Goal: Transaction & Acquisition: Book appointment/travel/reservation

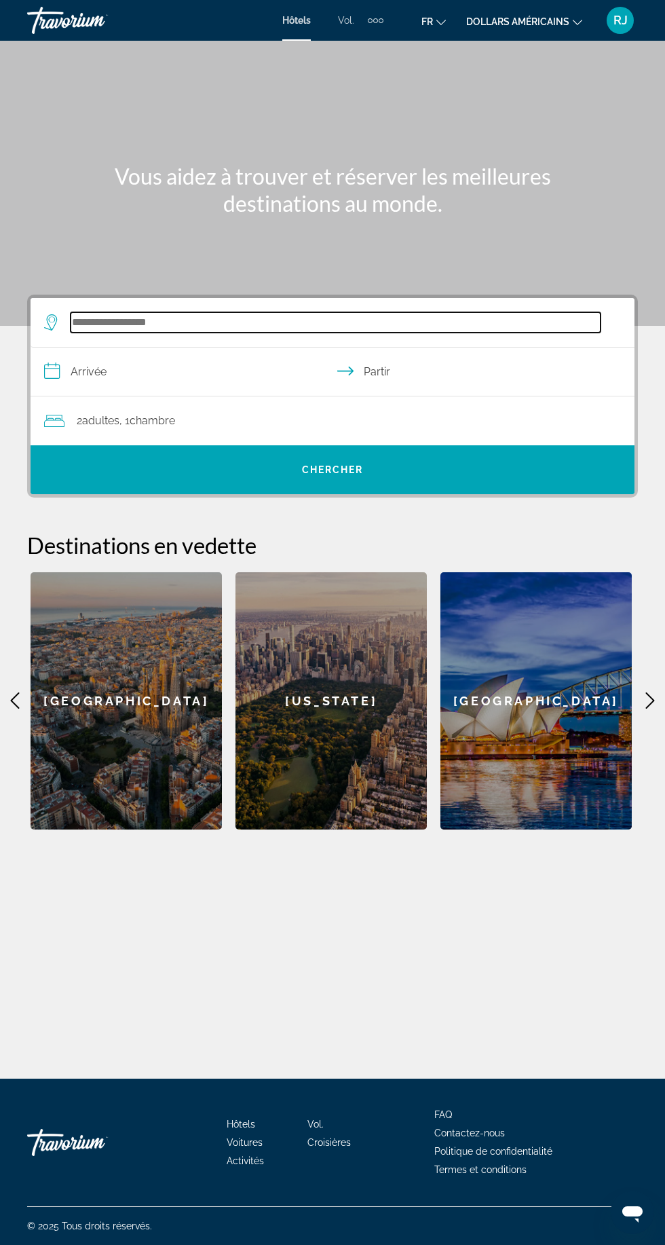
click at [109, 323] on input "Widget de recherche" at bounding box center [336, 322] width 530 height 20
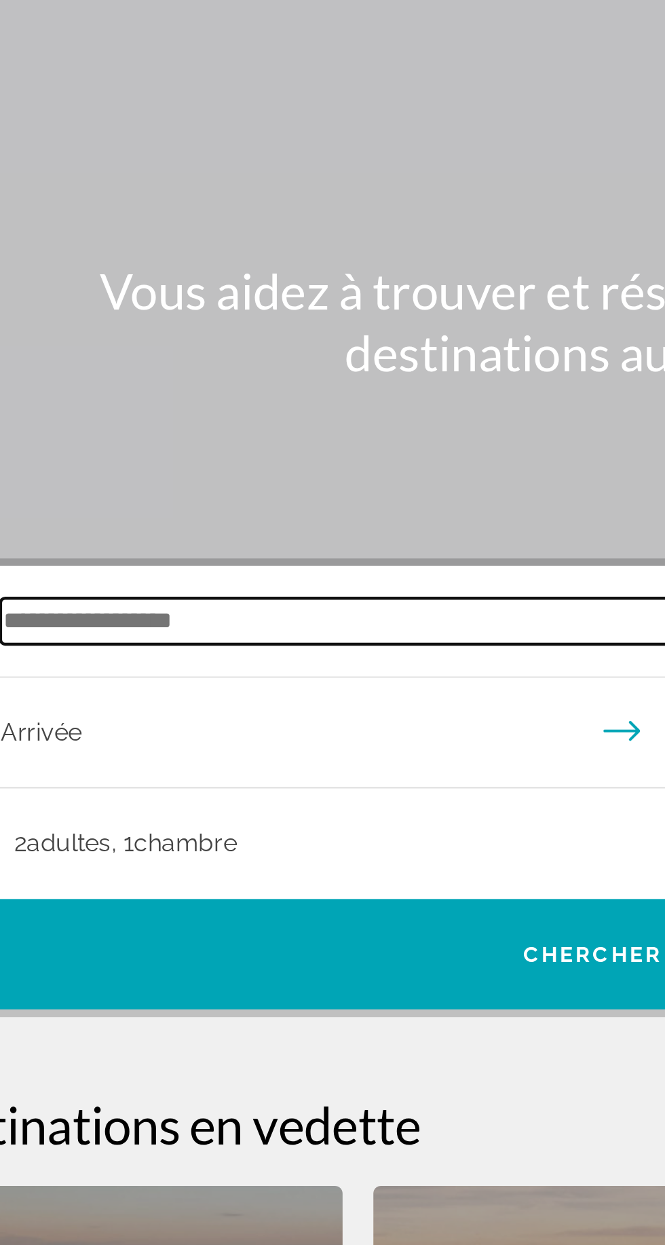
click at [128, 312] on input "Widget de recherche" at bounding box center [336, 322] width 530 height 20
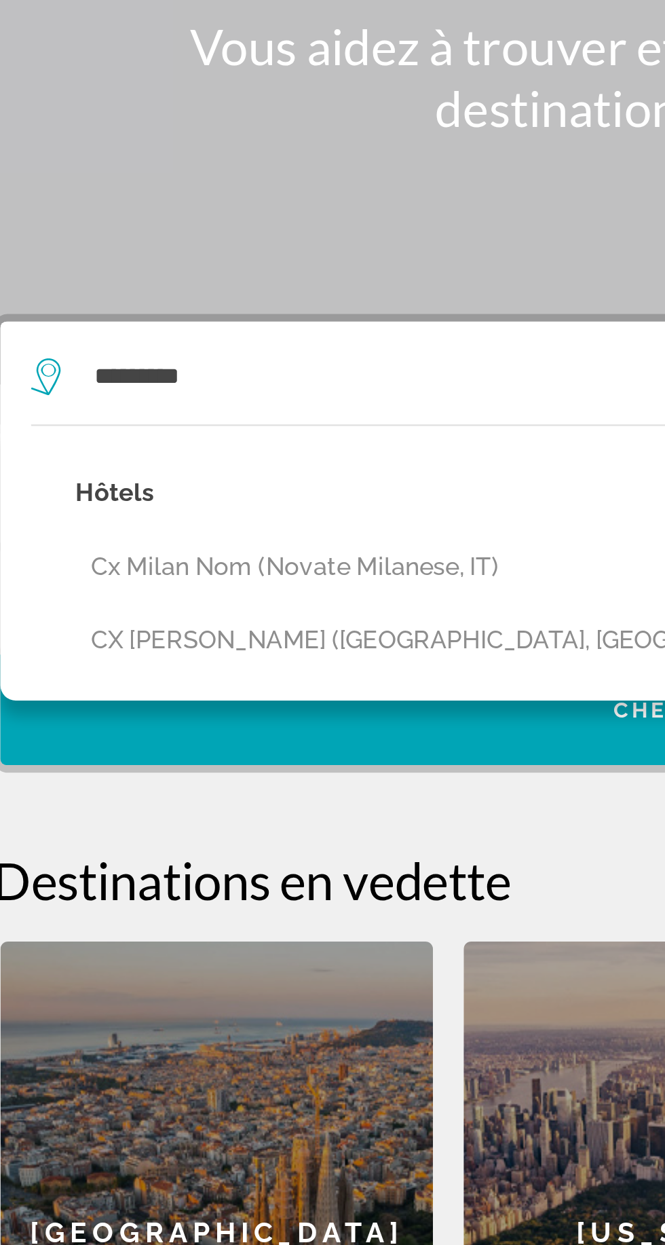
click at [111, 394] on button "Cx Milan Nom (Novate Milanese, IT)" at bounding box center [335, 407] width 543 height 26
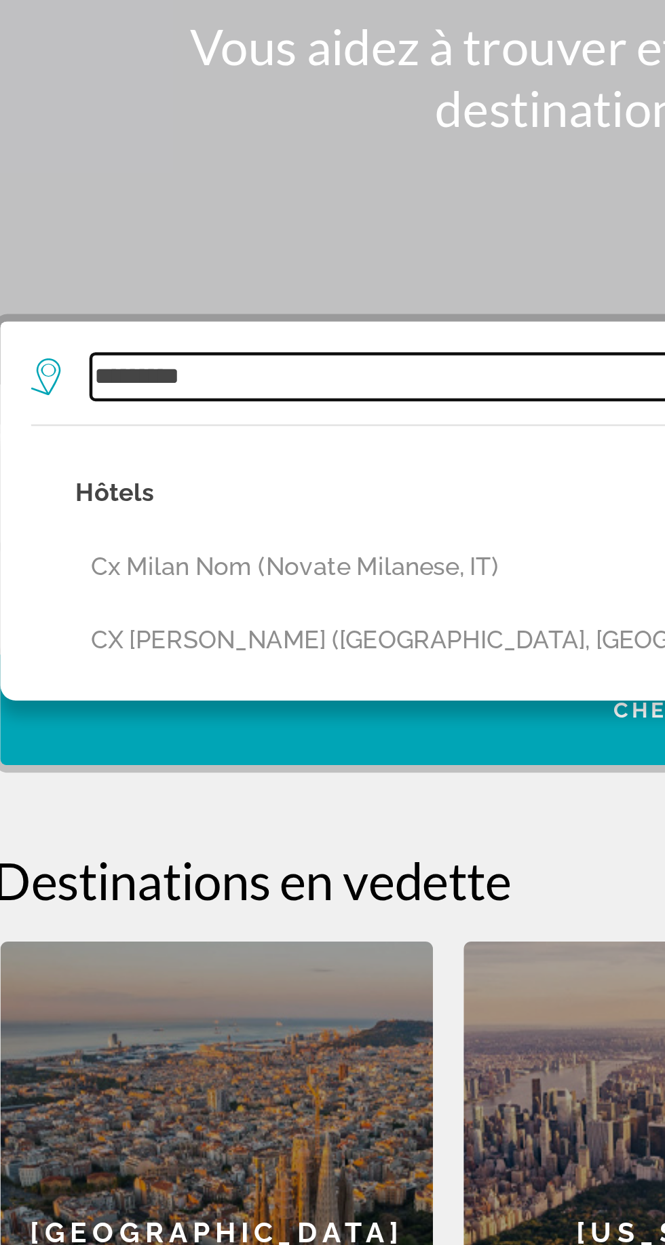
type input "**********"
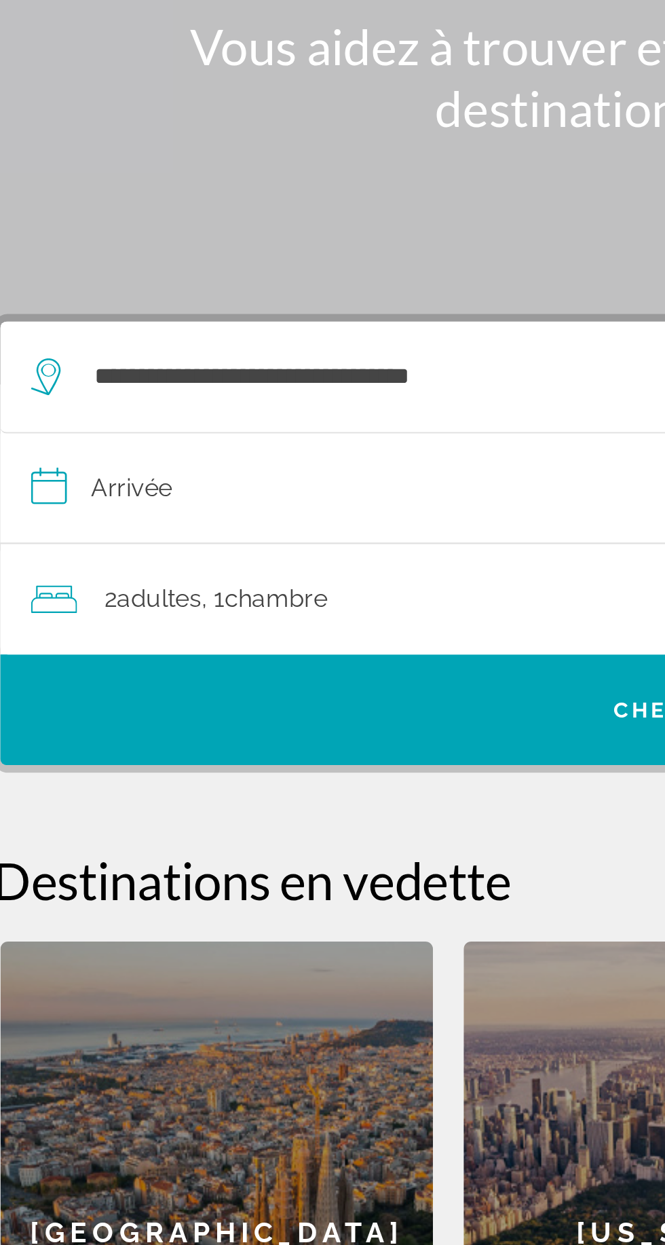
click at [79, 348] on input "**********" at bounding box center [336, 374] width 610 height 52
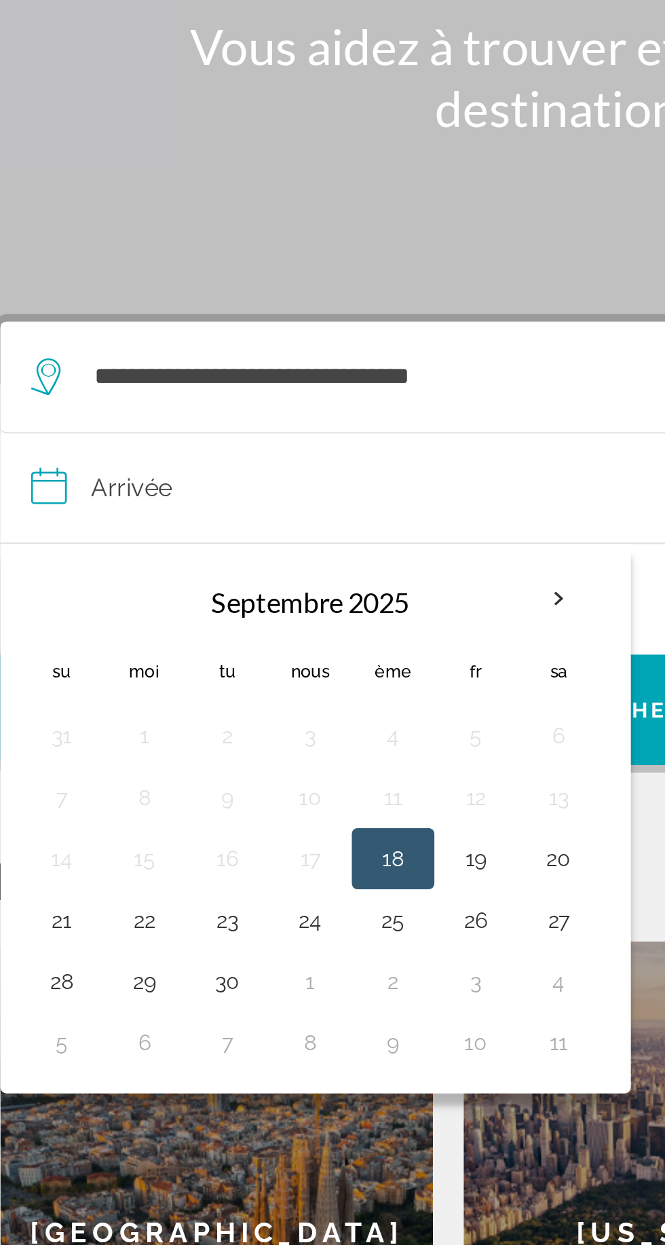
click at [269, 406] on th "Mois prochain" at bounding box center [277, 421] width 37 height 30
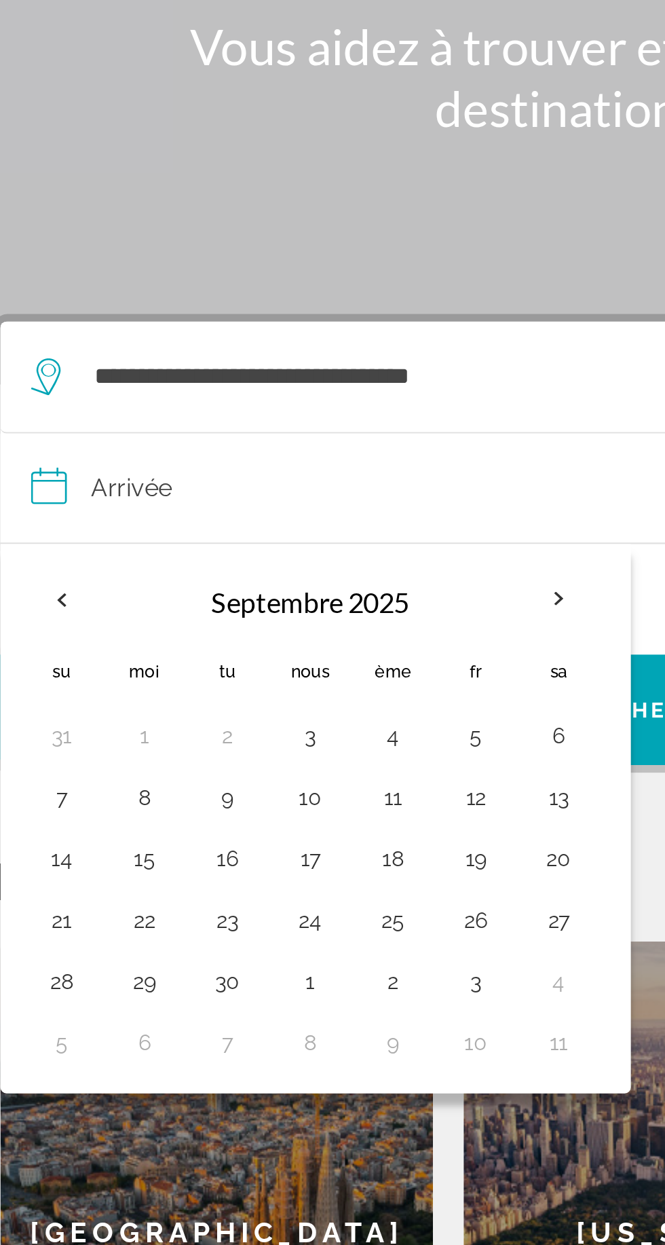
click at [277, 553] on button "27" at bounding box center [278, 562] width 22 height 19
click at [130, 581] on button "30" at bounding box center [131, 590] width 22 height 19
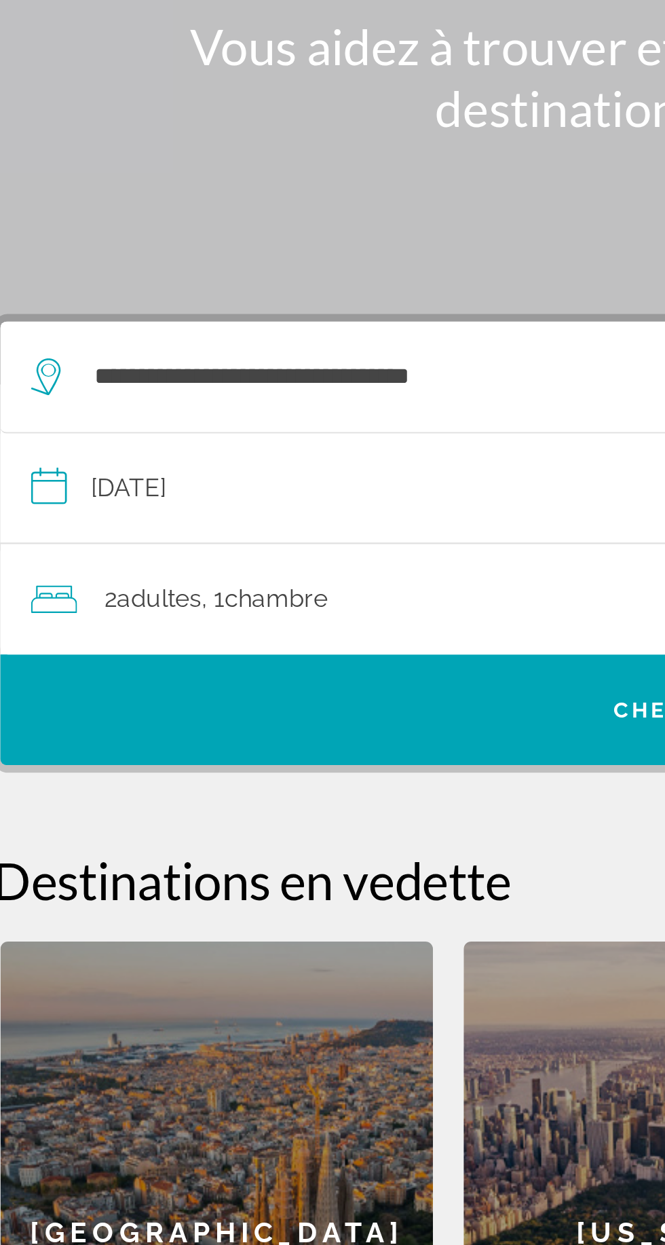
click at [97, 348] on input "**********" at bounding box center [336, 374] width 610 height 52
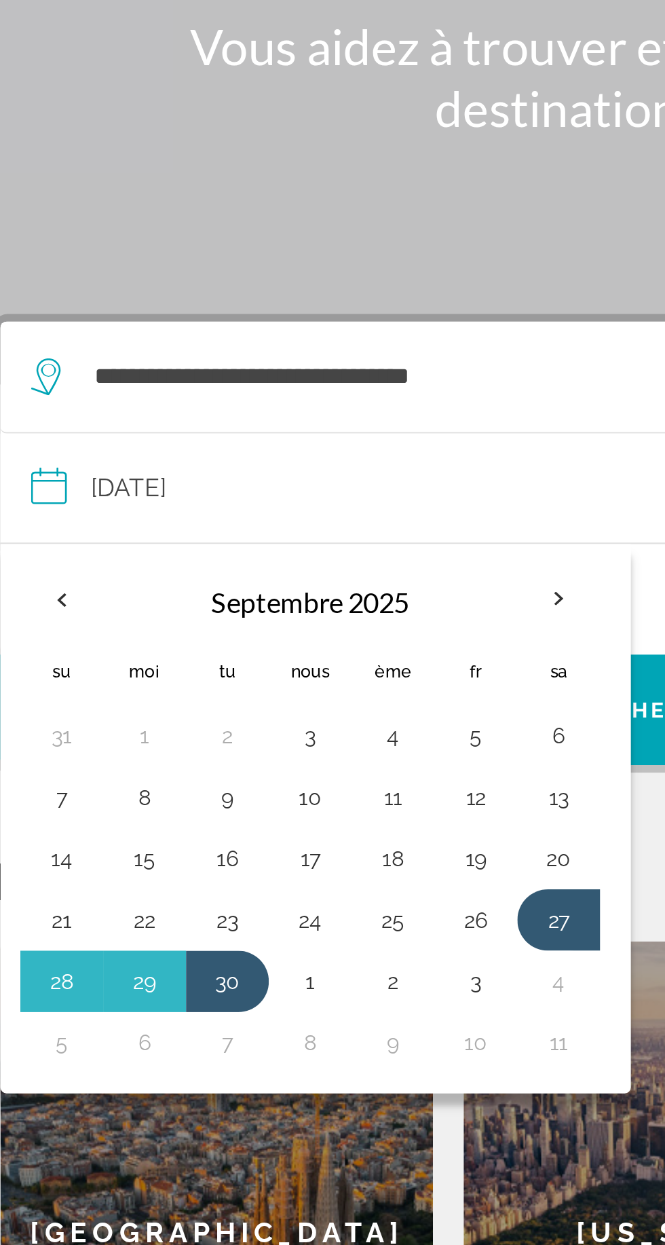
click at [98, 581] on button "29" at bounding box center [95, 590] width 22 height 19
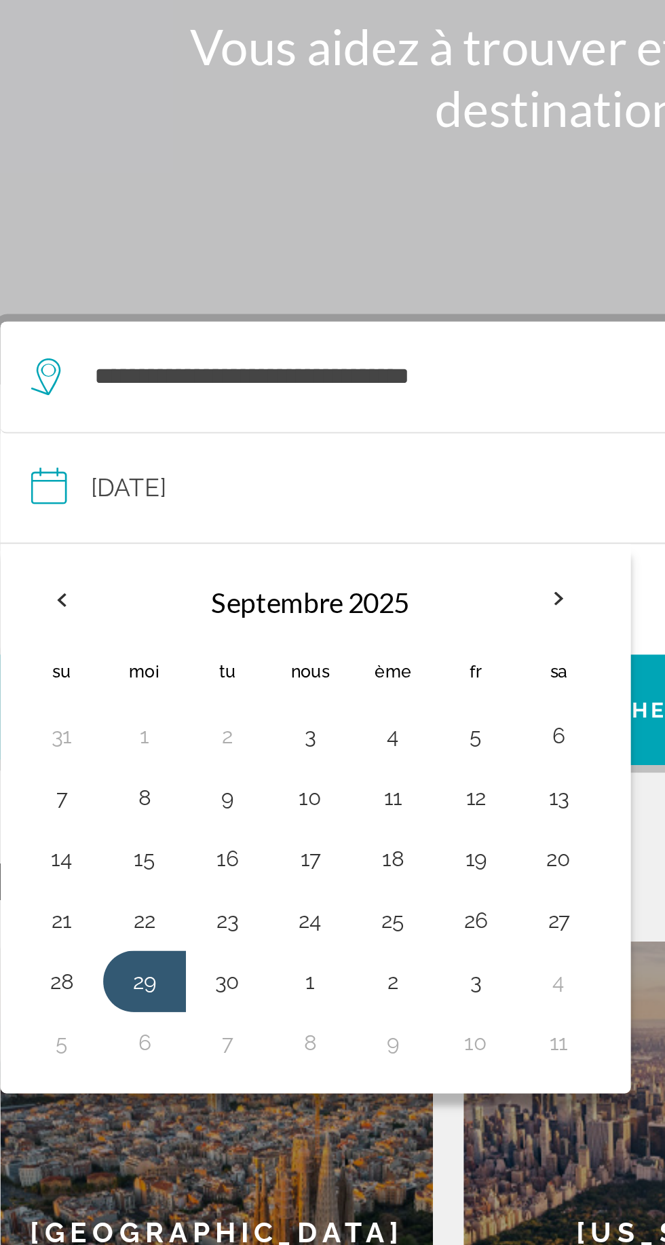
click at [235, 581] on button "3" at bounding box center [241, 590] width 22 height 19
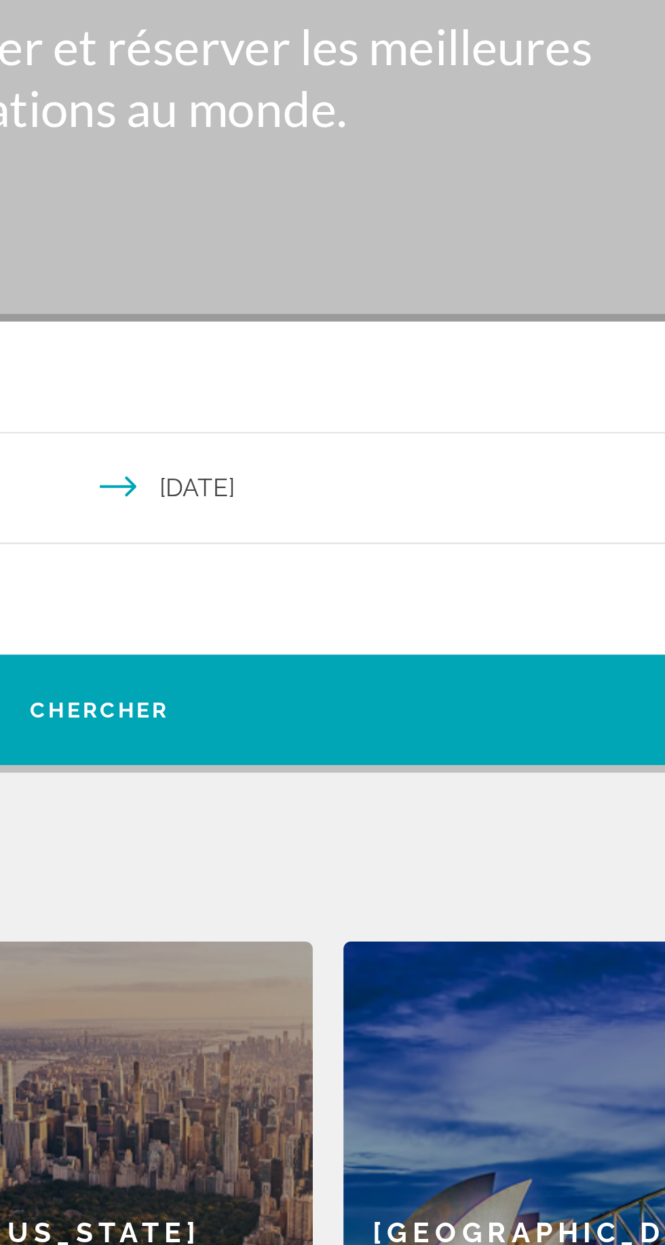
click at [477, 348] on input "**********" at bounding box center [336, 374] width 610 height 52
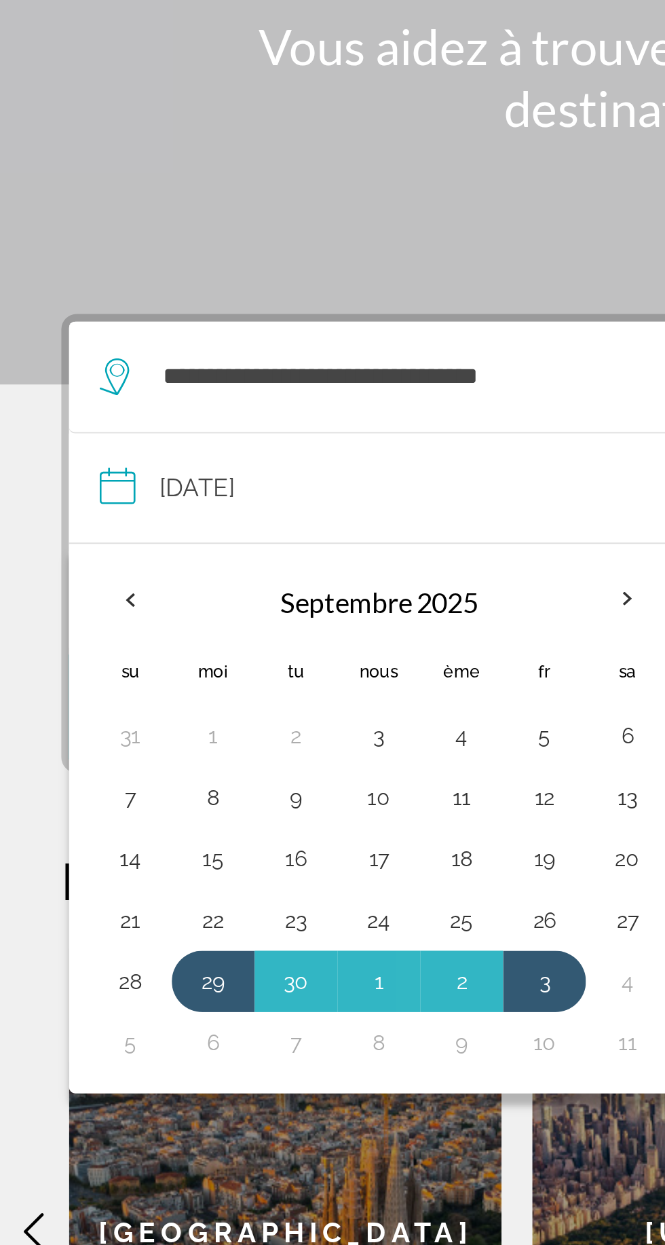
click at [92, 581] on button "29" at bounding box center [95, 590] width 22 height 19
click at [209, 581] on button "2" at bounding box center [205, 590] width 22 height 19
type input "**********"
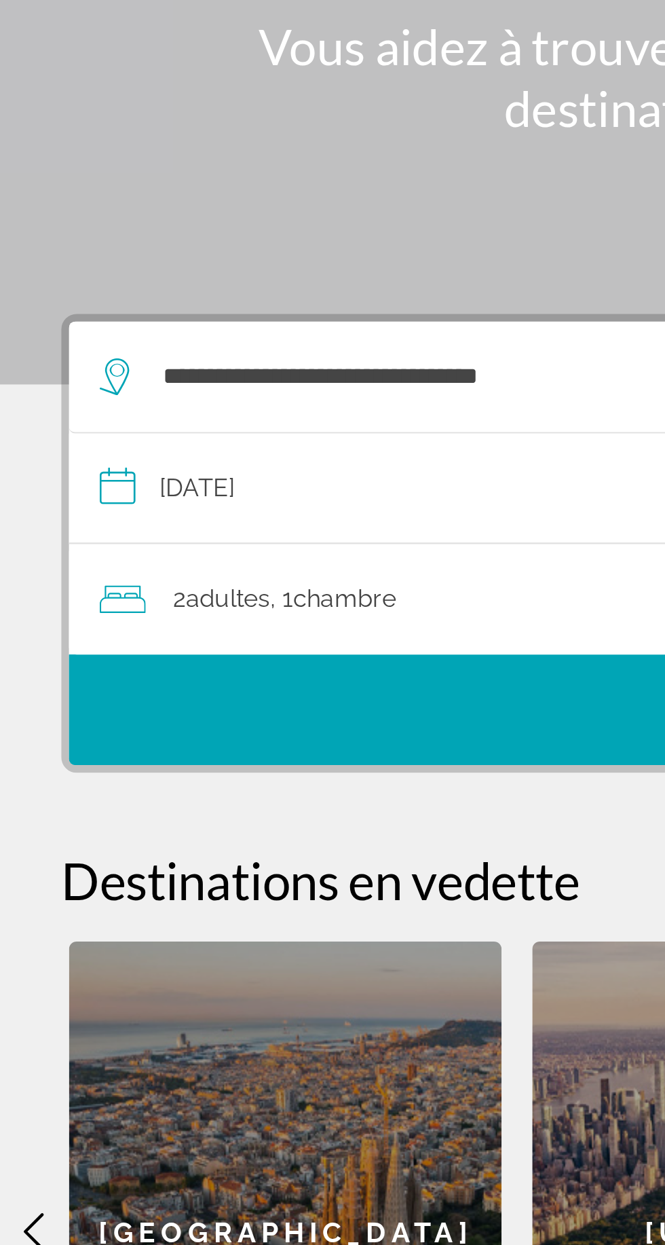
click at [101, 414] on font "adultes" at bounding box center [100, 420] width 37 height 13
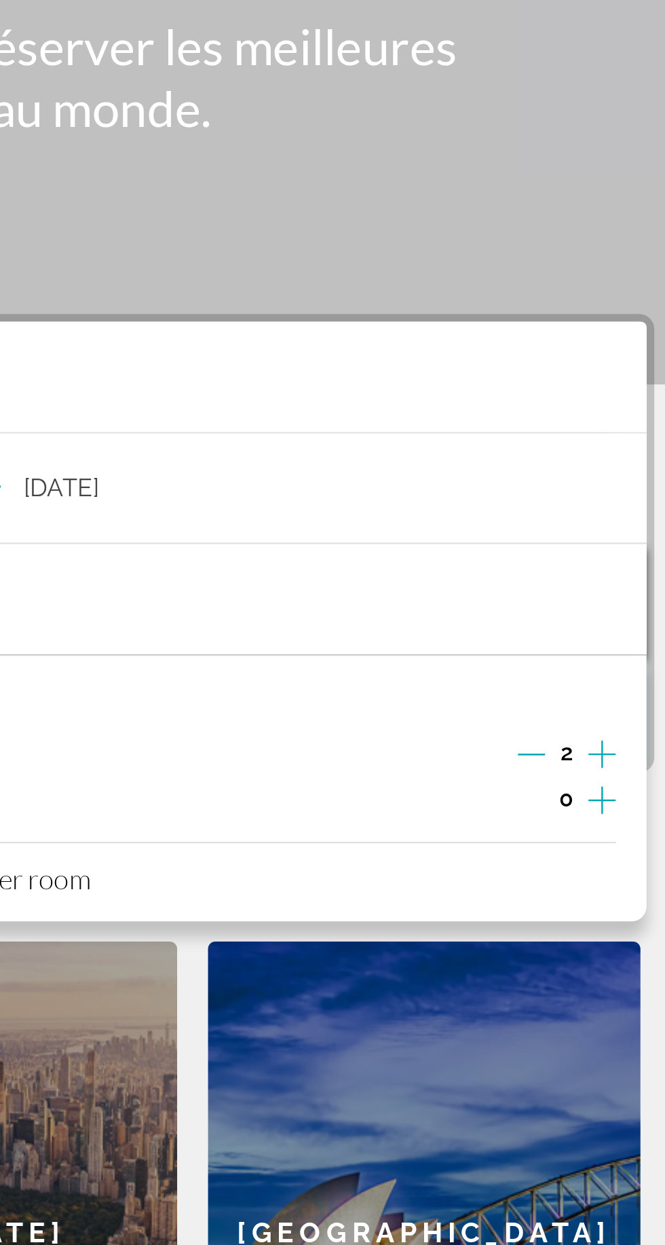
click at [612, 502] on icon "Increment children" at bounding box center [615, 510] width 12 height 16
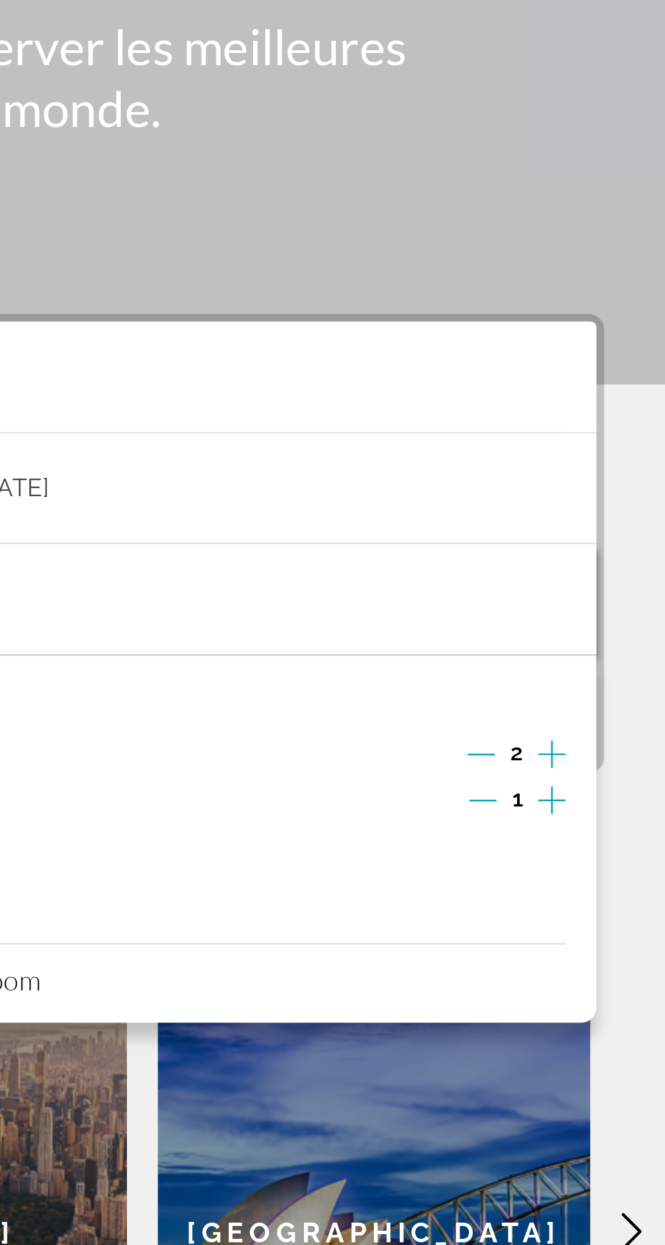
click at [615, 502] on icon "Increment children" at bounding box center [615, 510] width 12 height 16
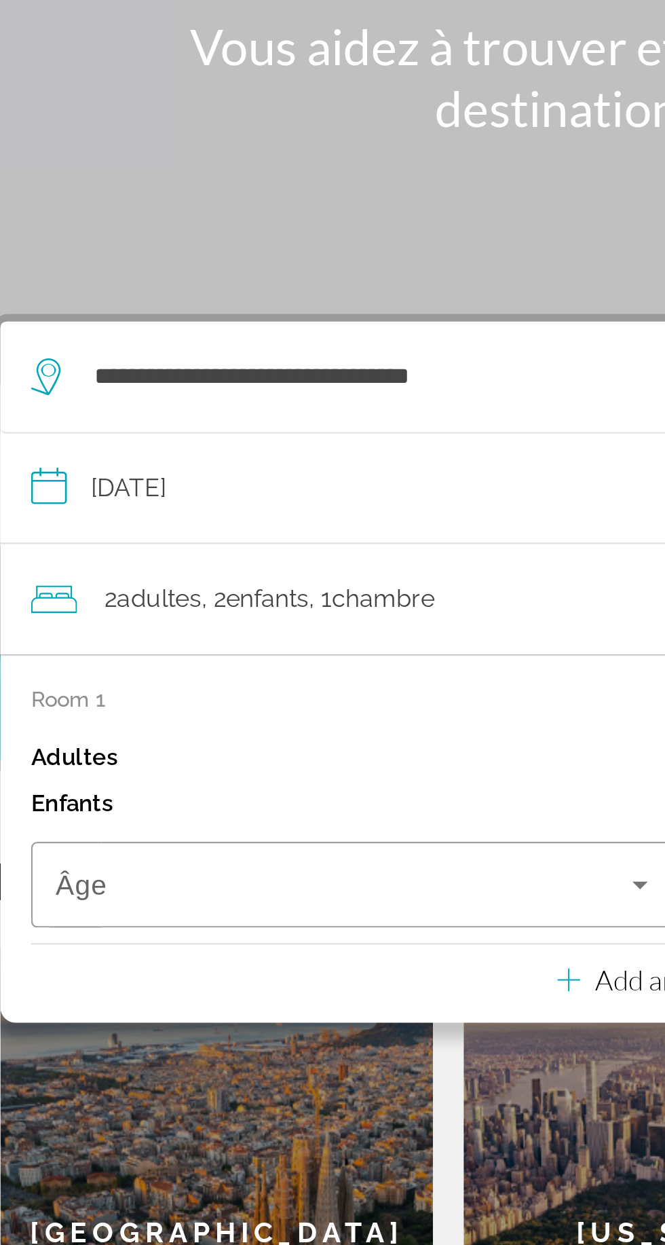
click at [166, 539] on span "Travelers: 2 adults, 2 children" at bounding box center [182, 547] width 255 height 16
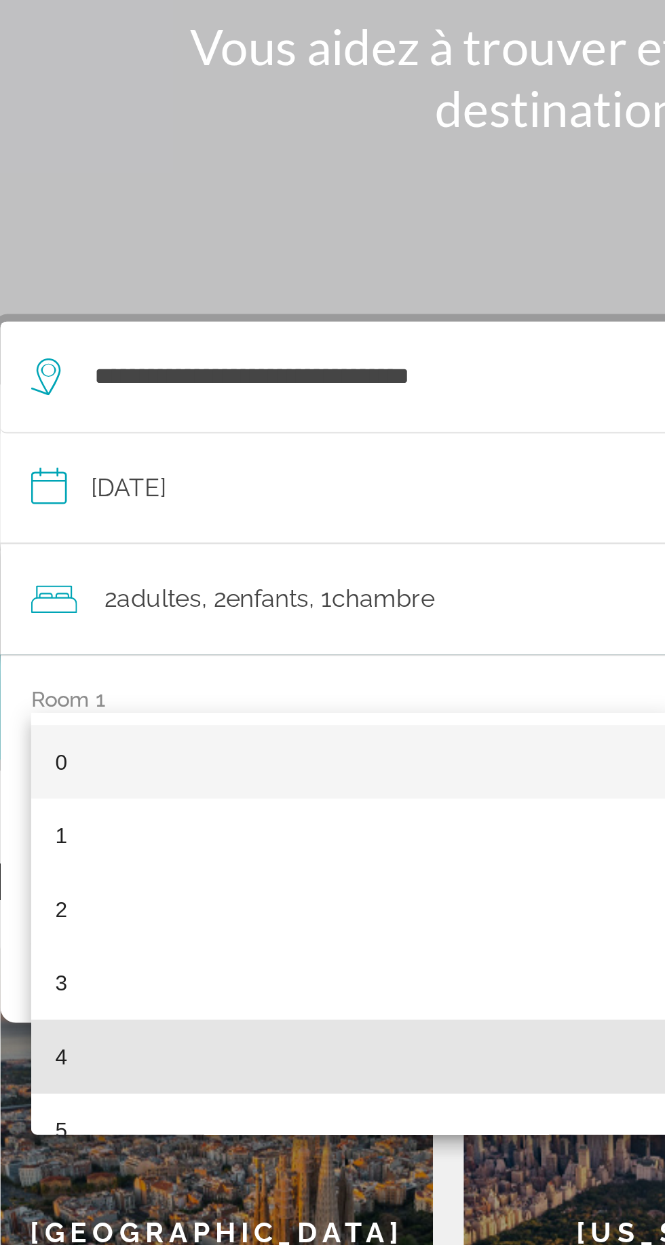
click at [79, 623] on mat-option "4" at bounding box center [186, 623] width 284 height 33
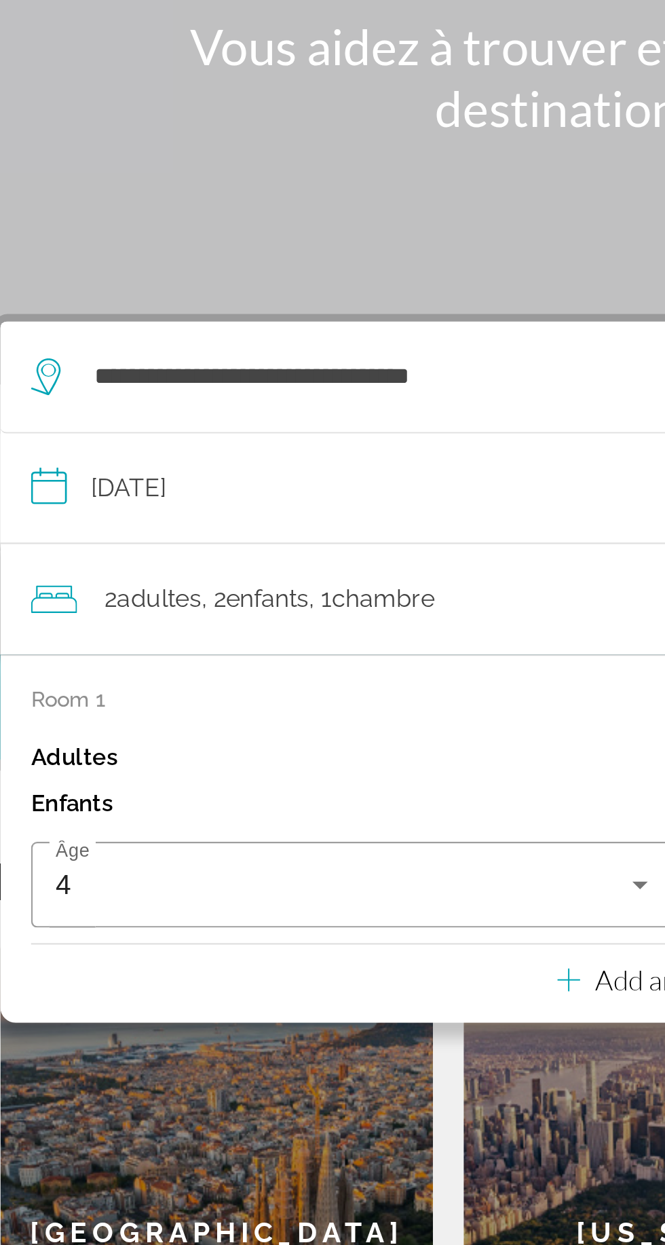
click at [226, 539] on div "4" at bounding box center [182, 547] width 255 height 16
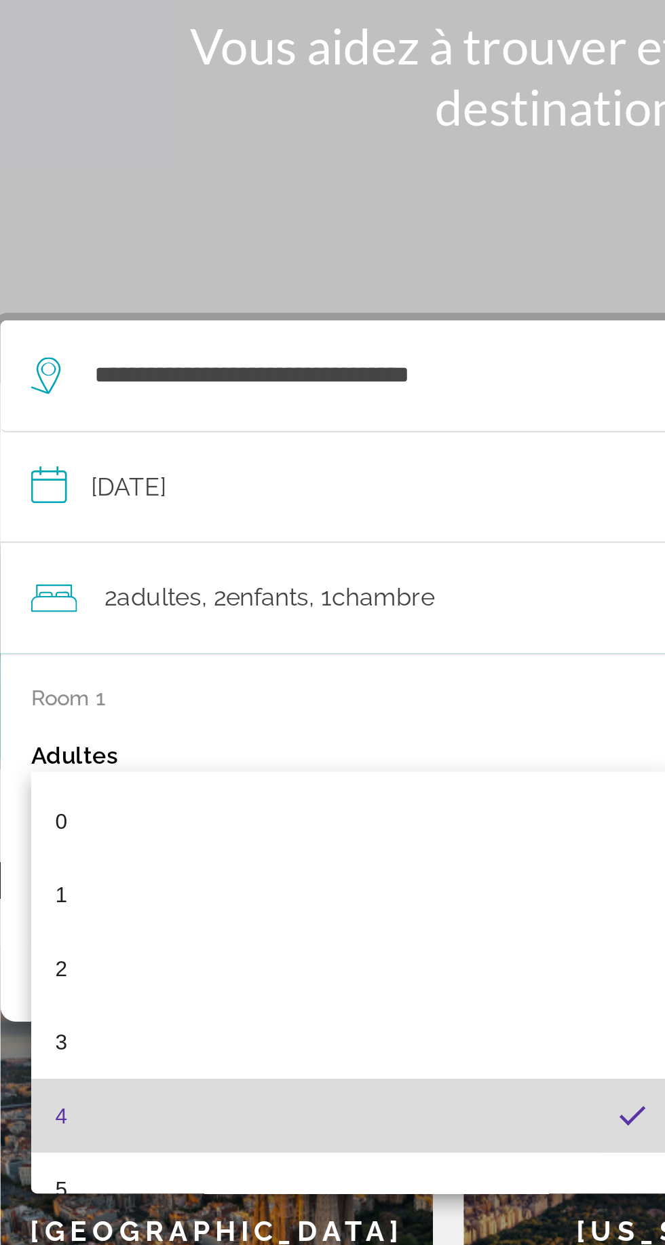
scroll to position [0, 0]
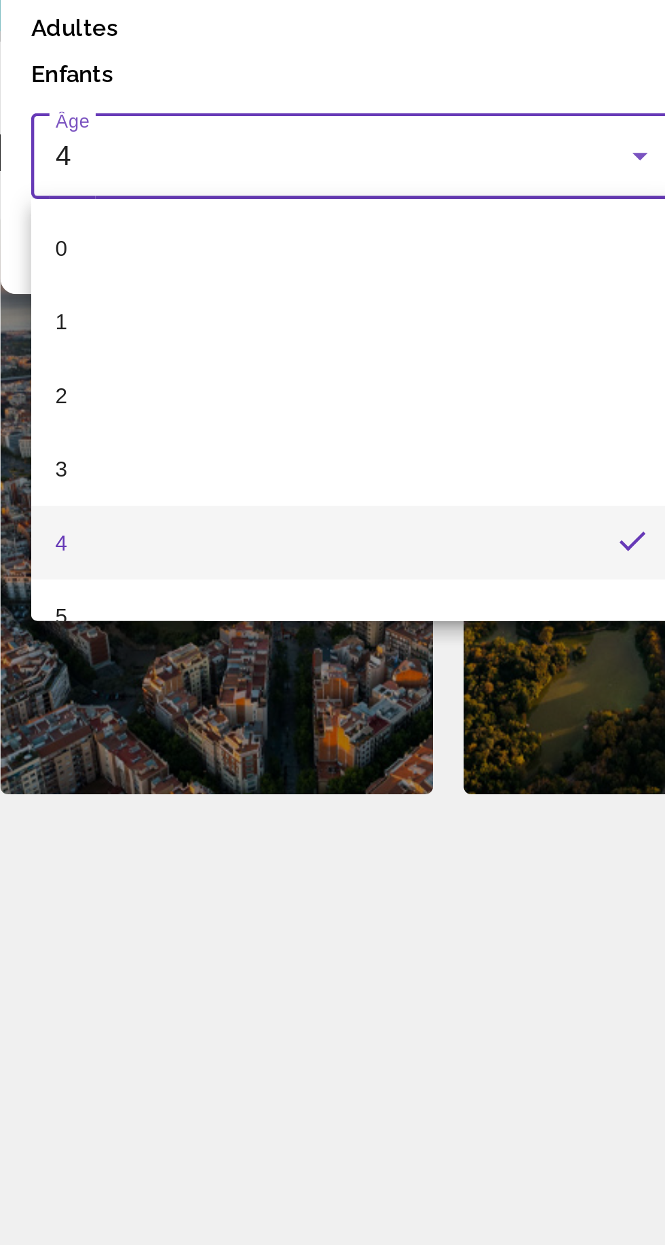
click at [204, 967] on div at bounding box center [332, 622] width 665 height 1245
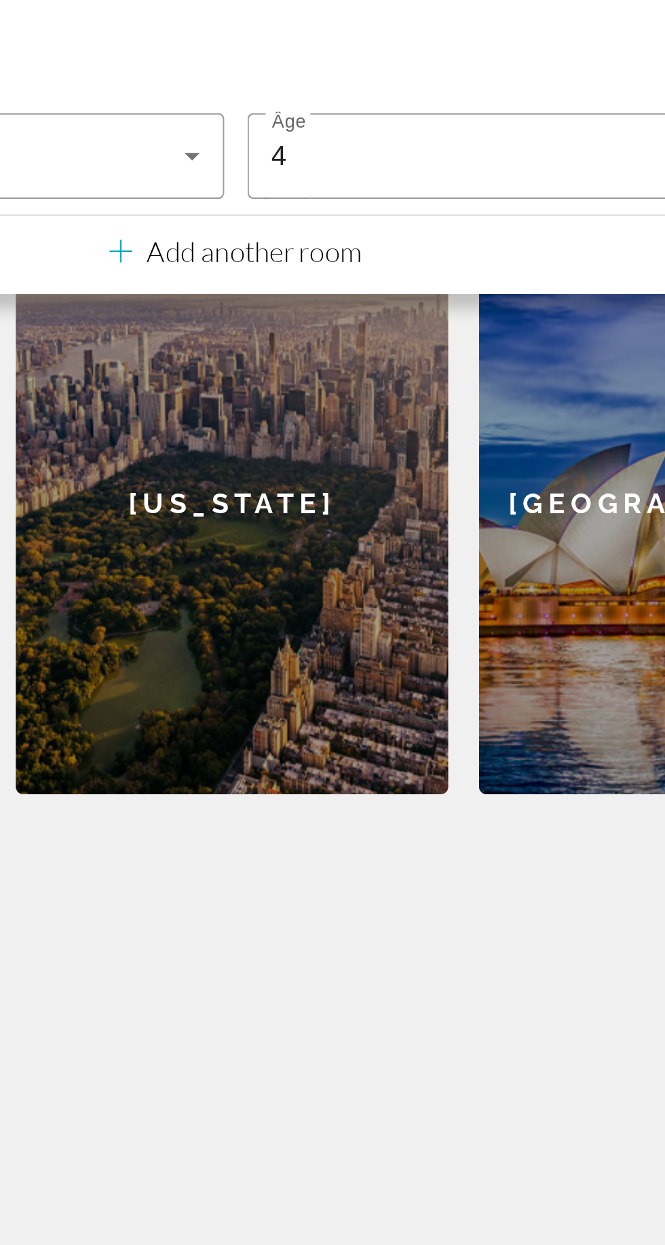
click at [429, 549] on div "4" at bounding box center [476, 547] width 255 height 16
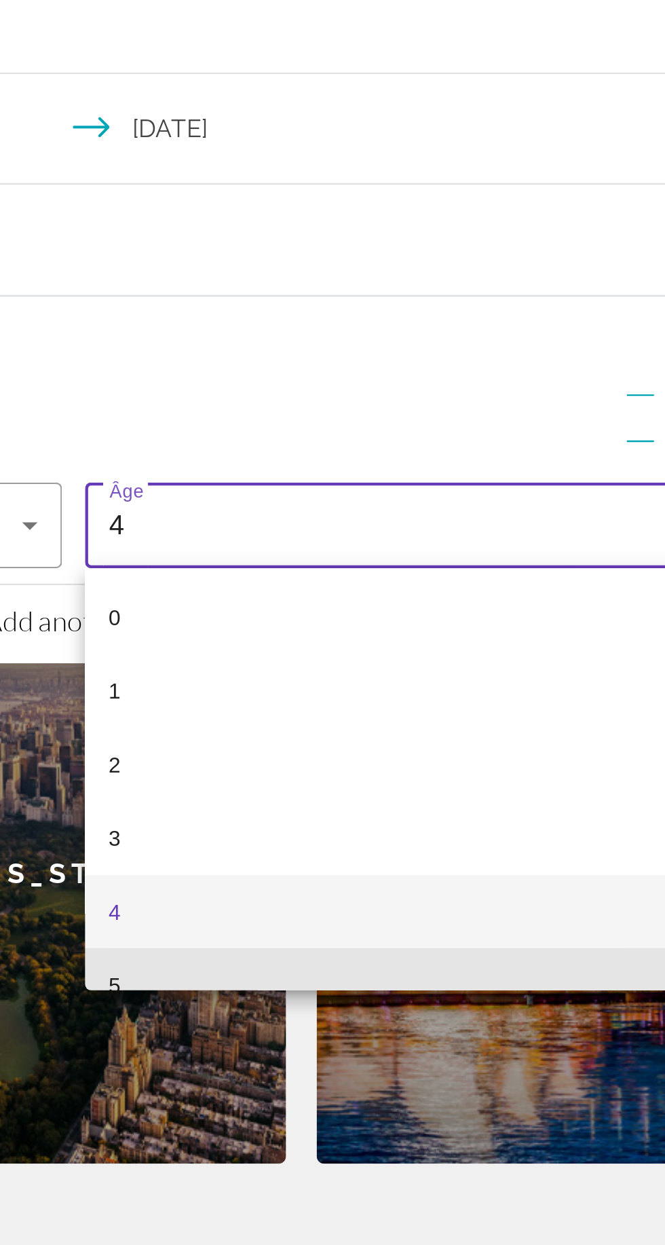
click at [447, 739] on mat-option "5" at bounding box center [480, 751] width 284 height 33
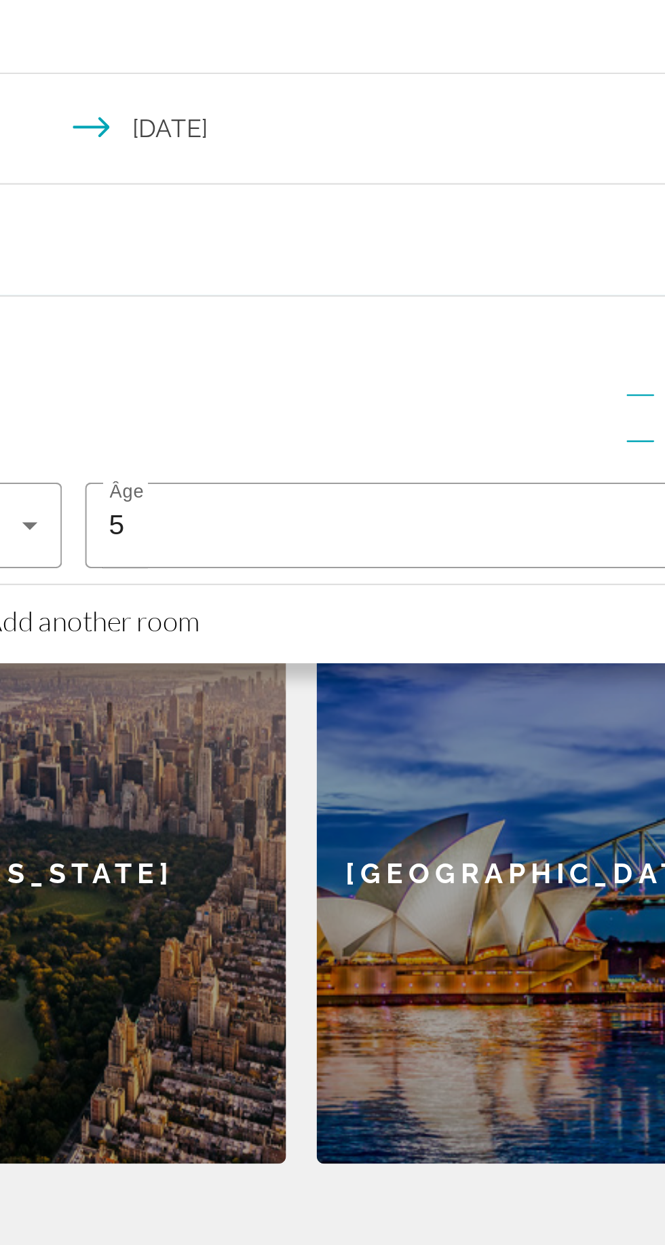
click at [490, 550] on div "5" at bounding box center [476, 547] width 255 height 16
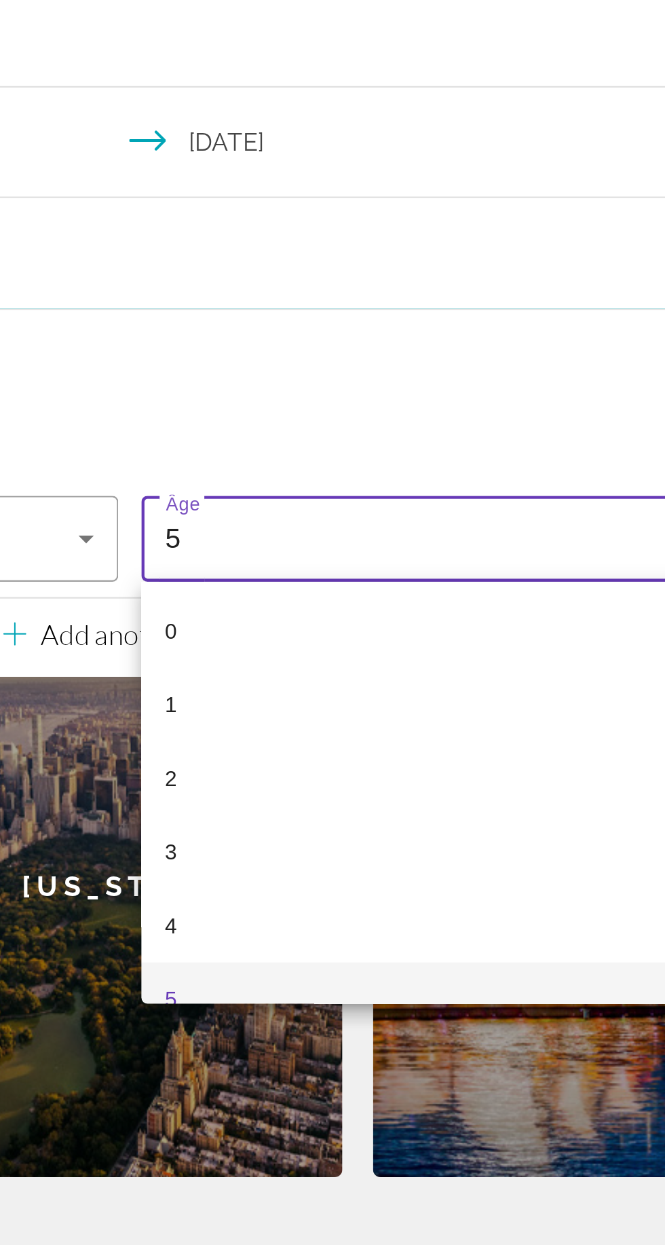
scroll to position [14, 0]
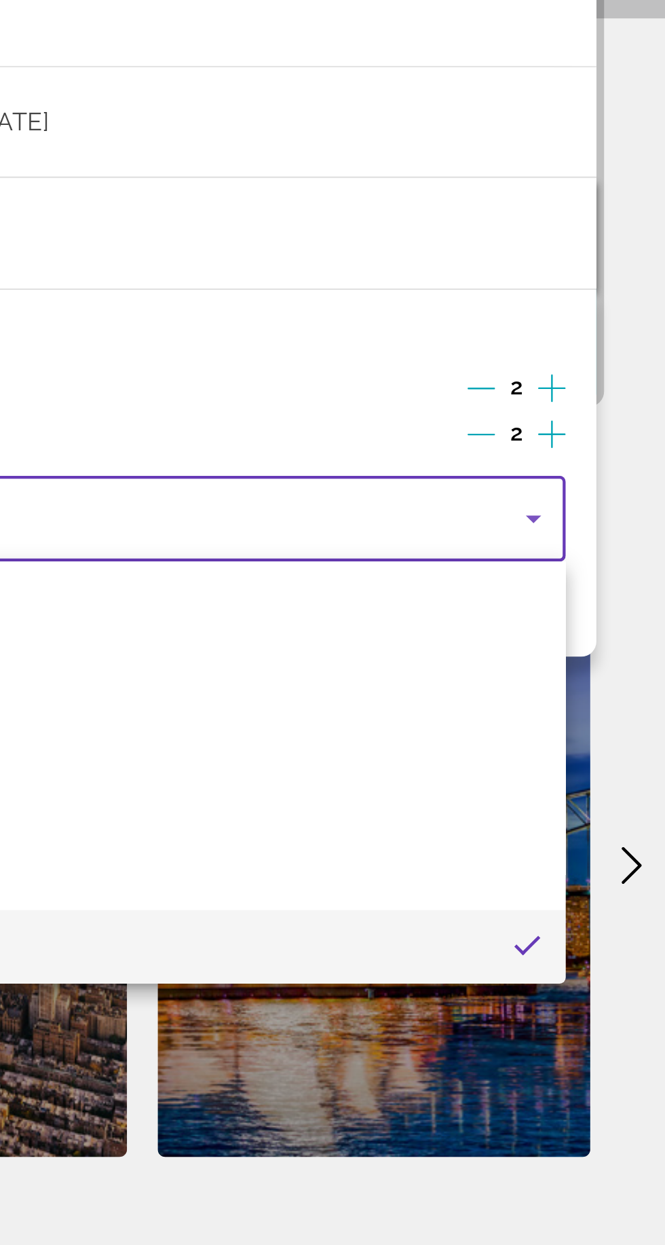
click at [528, 872] on div at bounding box center [332, 622] width 665 height 1245
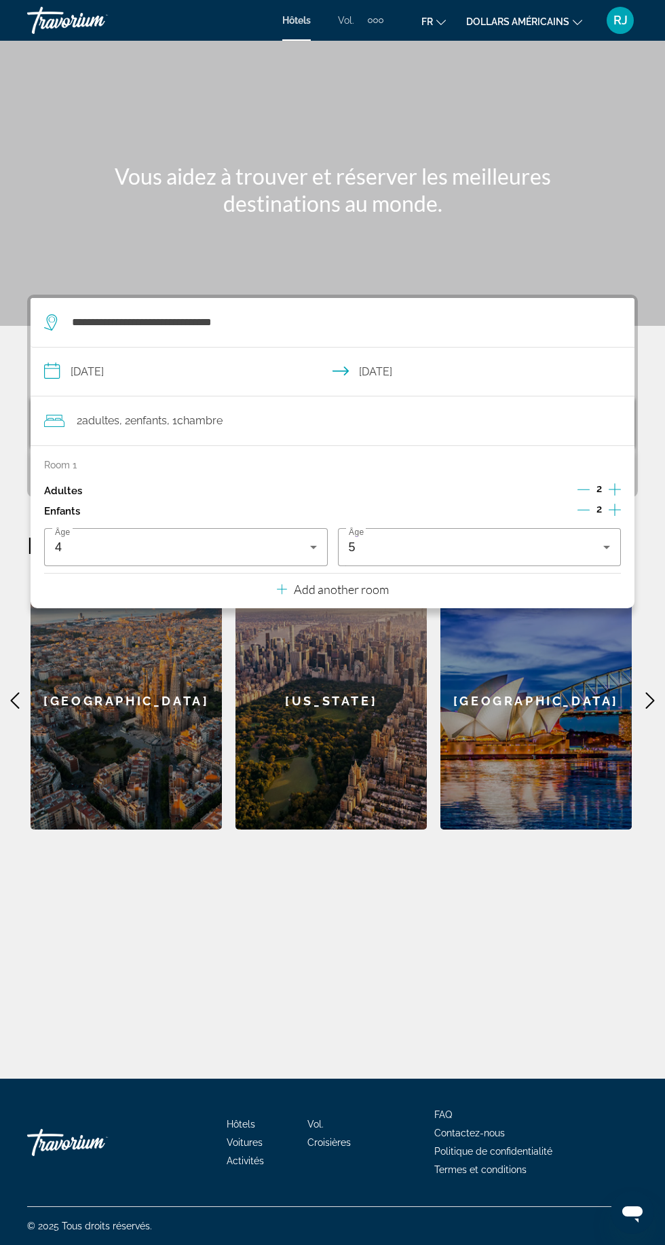
click at [381, 1036] on div "**********" at bounding box center [332, 560] width 665 height 1038
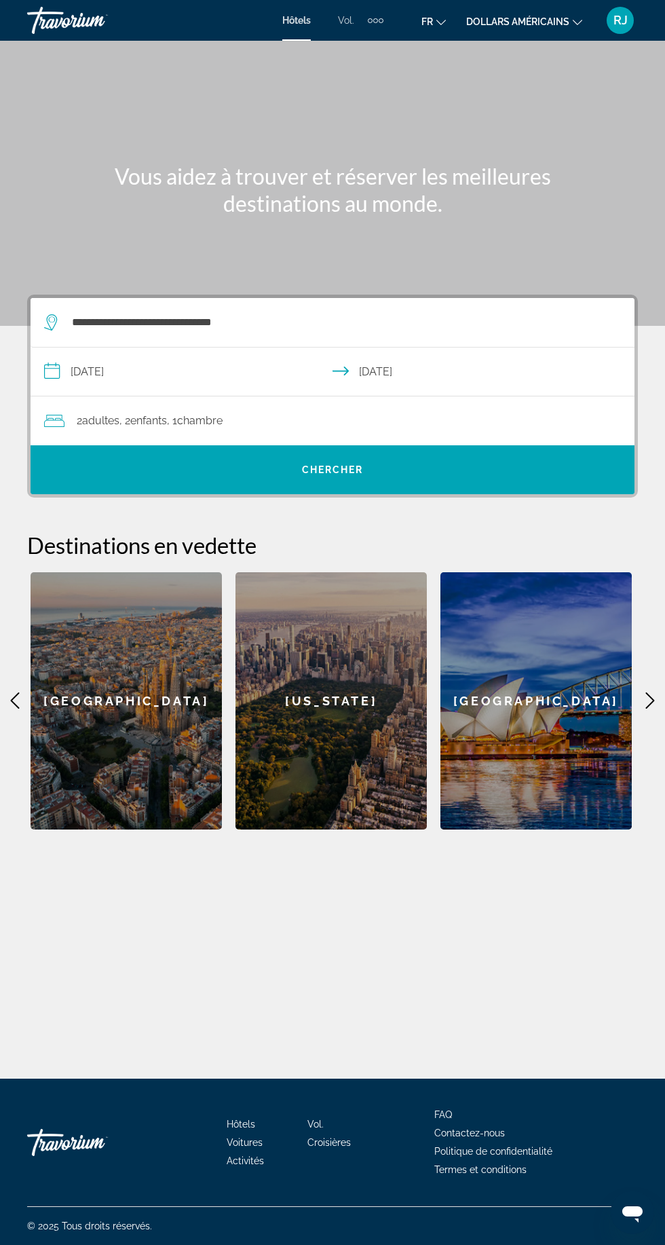
click at [438, 450] on span "Widget de recherche" at bounding box center [333, 469] width 604 height 49
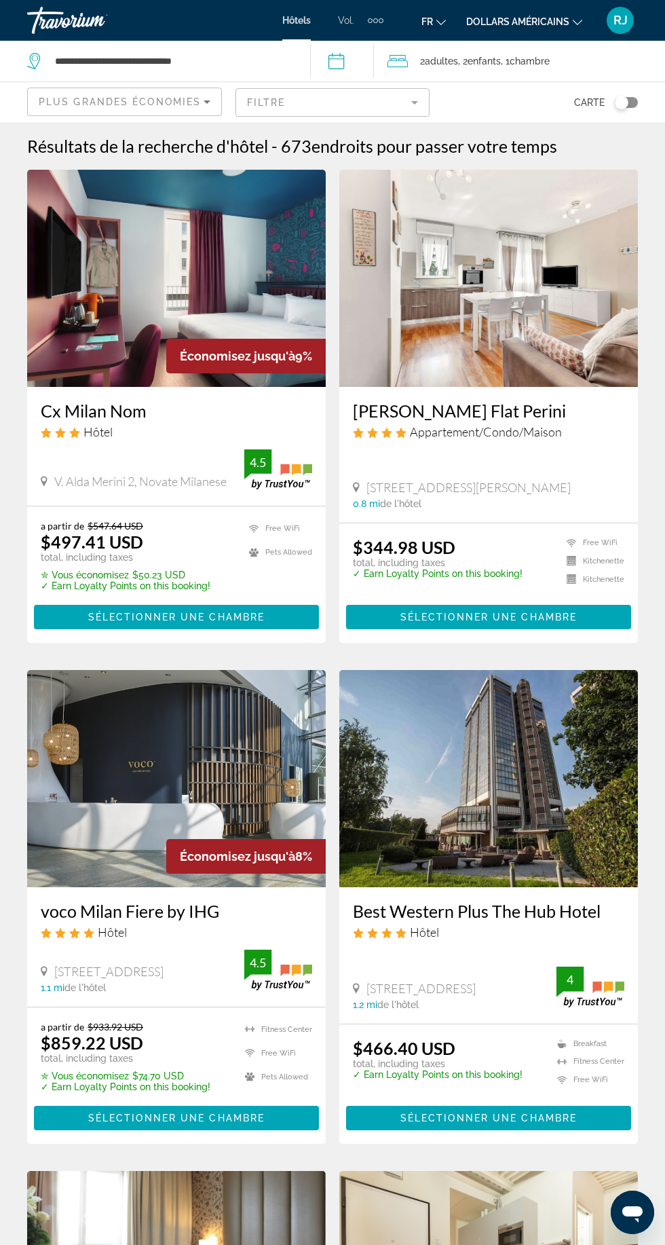
click at [538, 18] on font "dollars américains" at bounding box center [517, 21] width 103 height 11
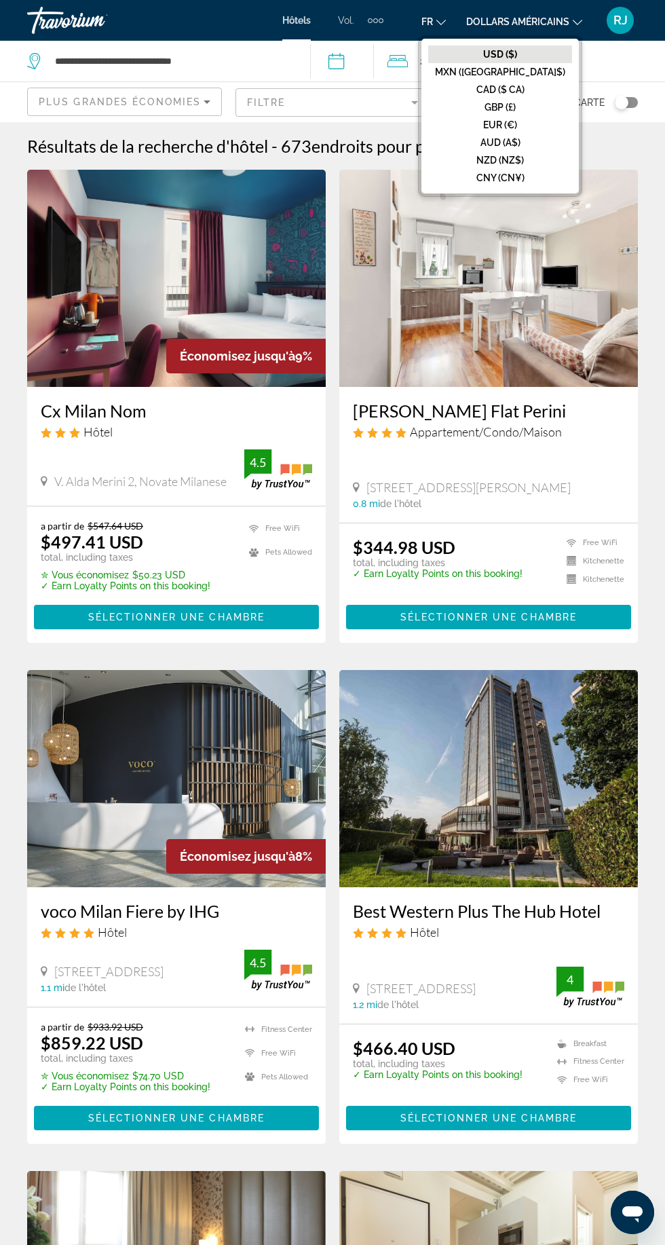
click at [547, 124] on button "EUR (€)" at bounding box center [500, 125] width 144 height 18
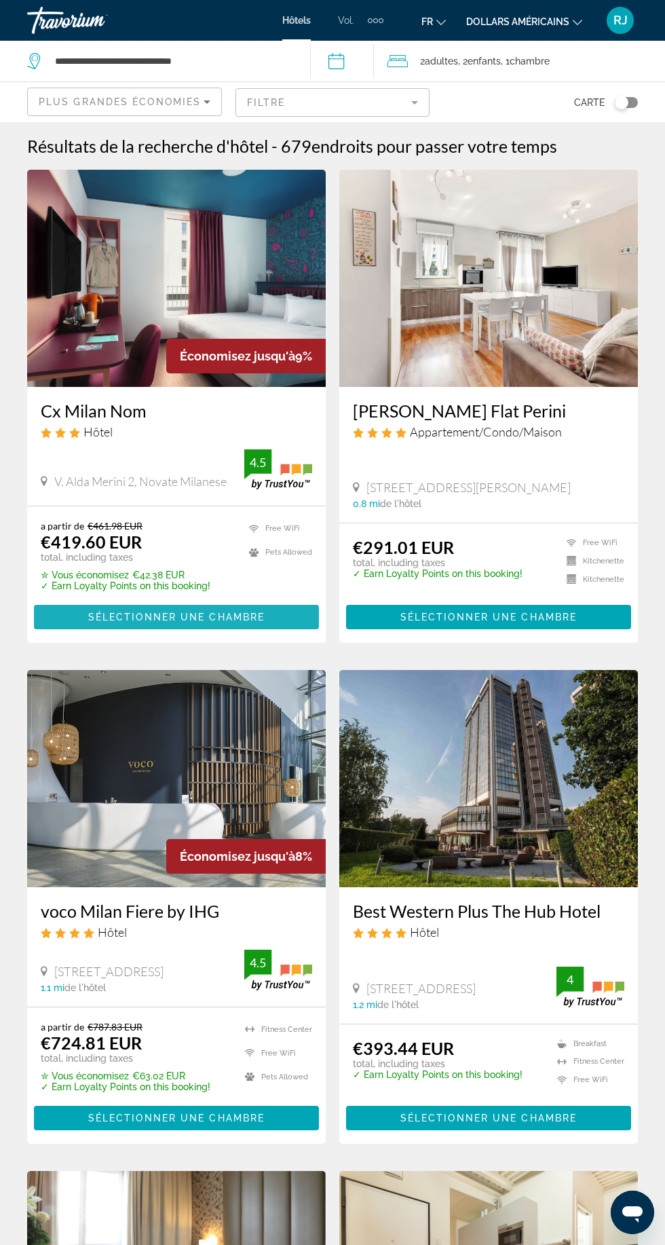
click at [202, 627] on span "Contenu principal" at bounding box center [176, 617] width 285 height 33
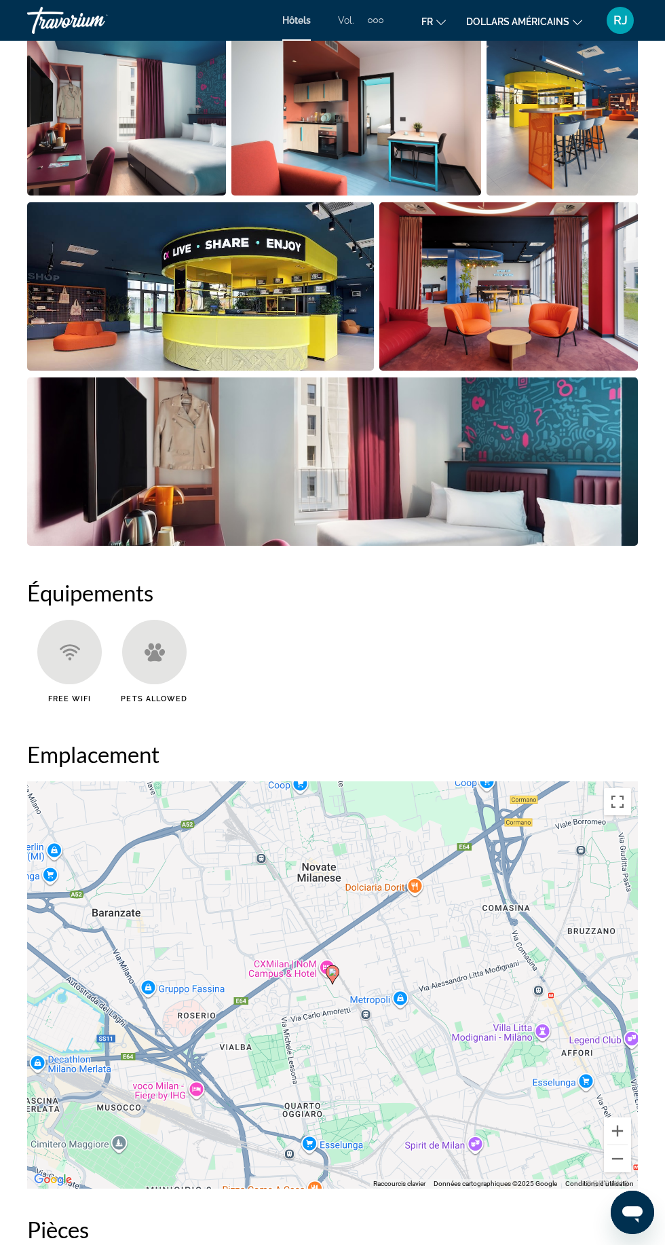
scroll to position [940, 0]
